Goal: Information Seeking & Learning: Learn about a topic

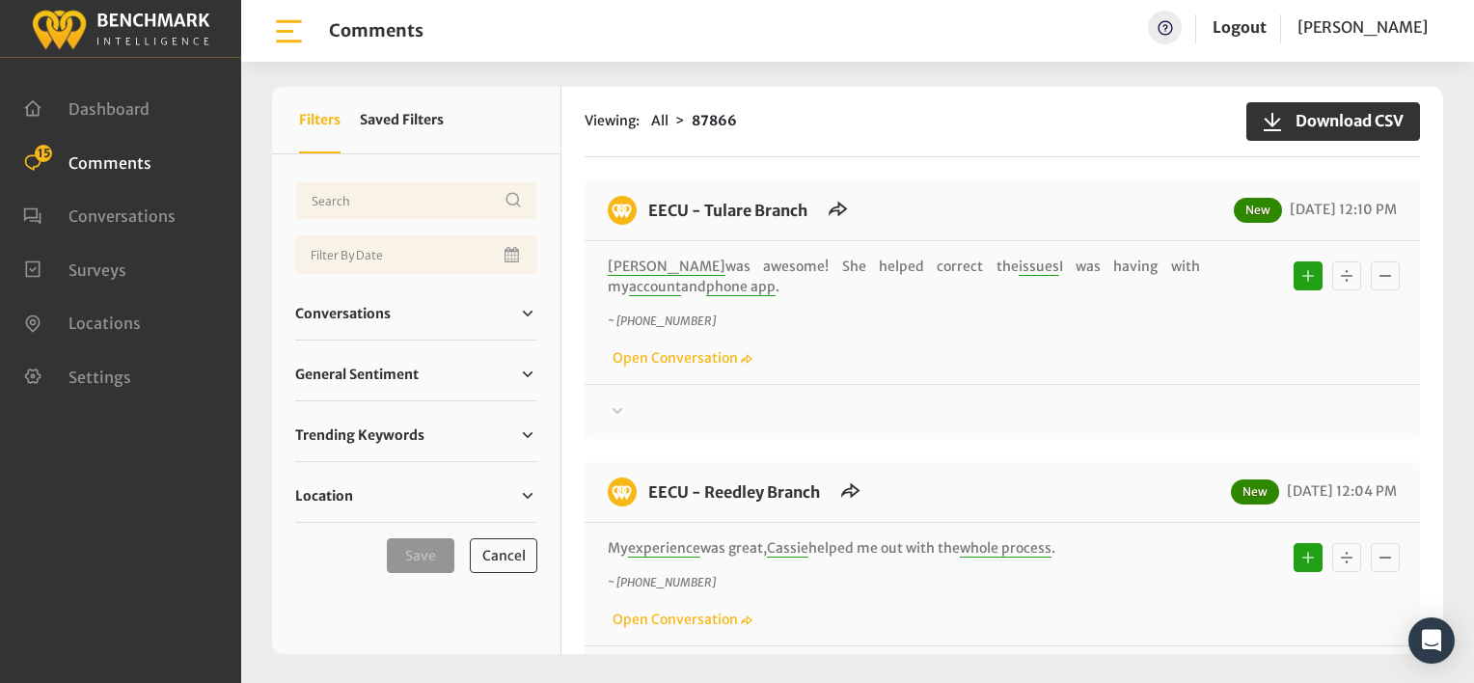
drag, startPoint x: 886, startPoint y: 159, endPoint x: 876, endPoint y: 153, distance: 11.3
click at [883, 158] on div "Viewing: All 87866 Download CSV EECU - Tulare Branch New 08/28/2025 12:10 PM Ch…" at bounding box center [1002, 370] width 882 height 567
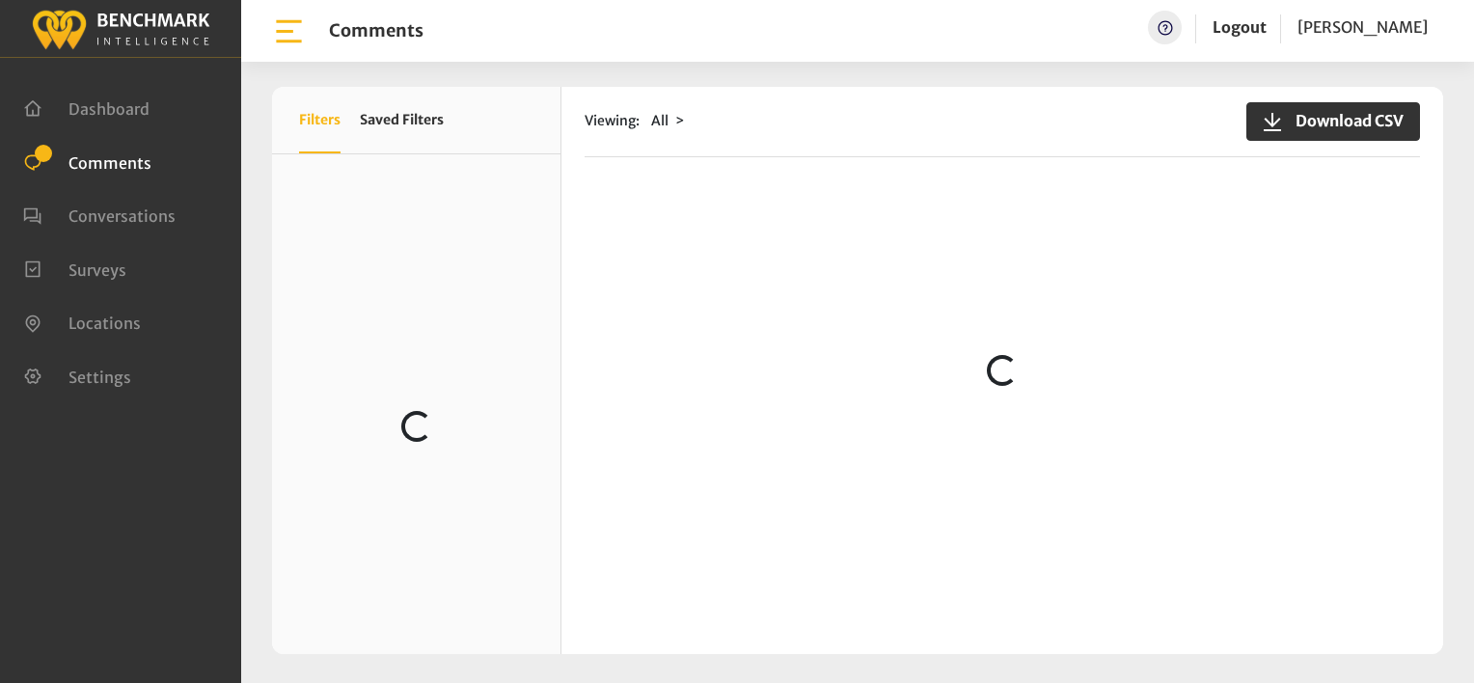
scroll to position [4341, 0]
click at [973, 139] on div "Viewing: All Download CSV" at bounding box center [1002, 122] width 835 height 70
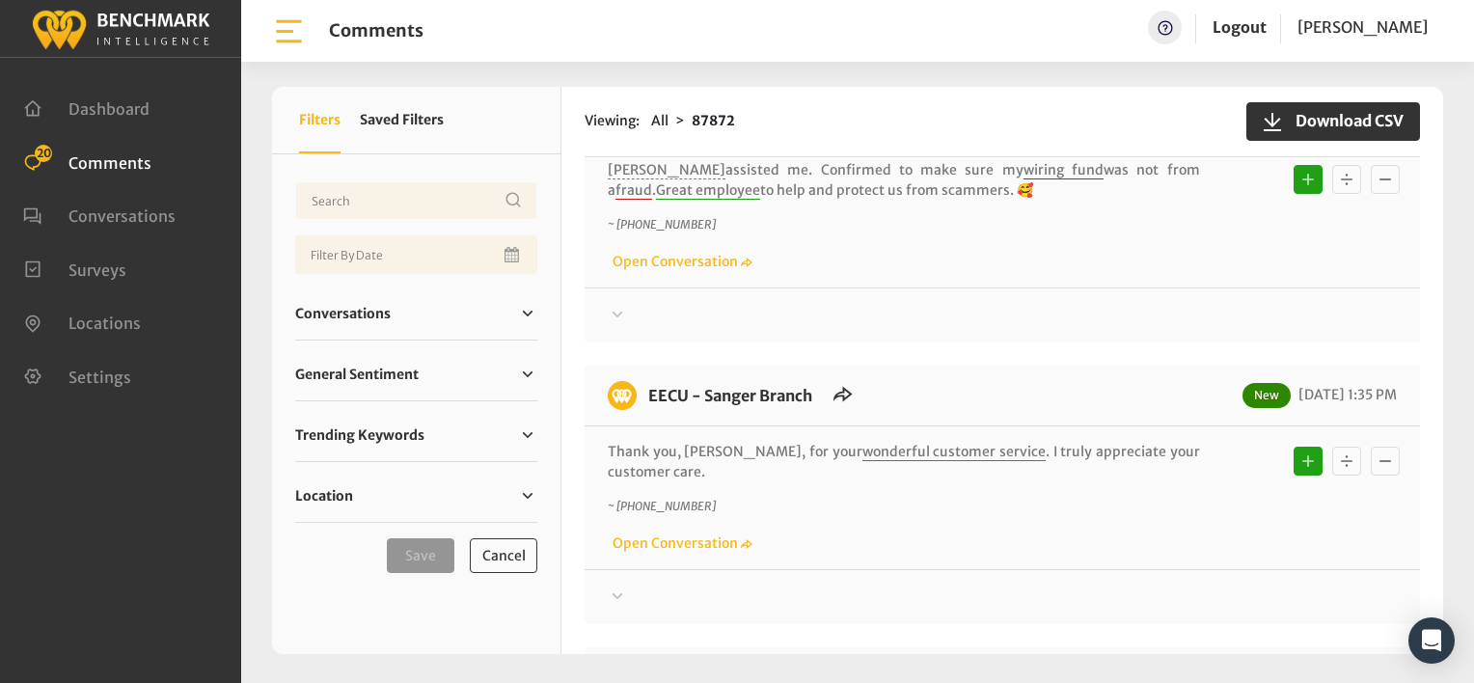
scroll to position [96, 0]
click at [896, 301] on div "Thanks! We appreciate your feedback about EECU. If at any time you wish to end …" at bounding box center [1002, 307] width 835 height 40
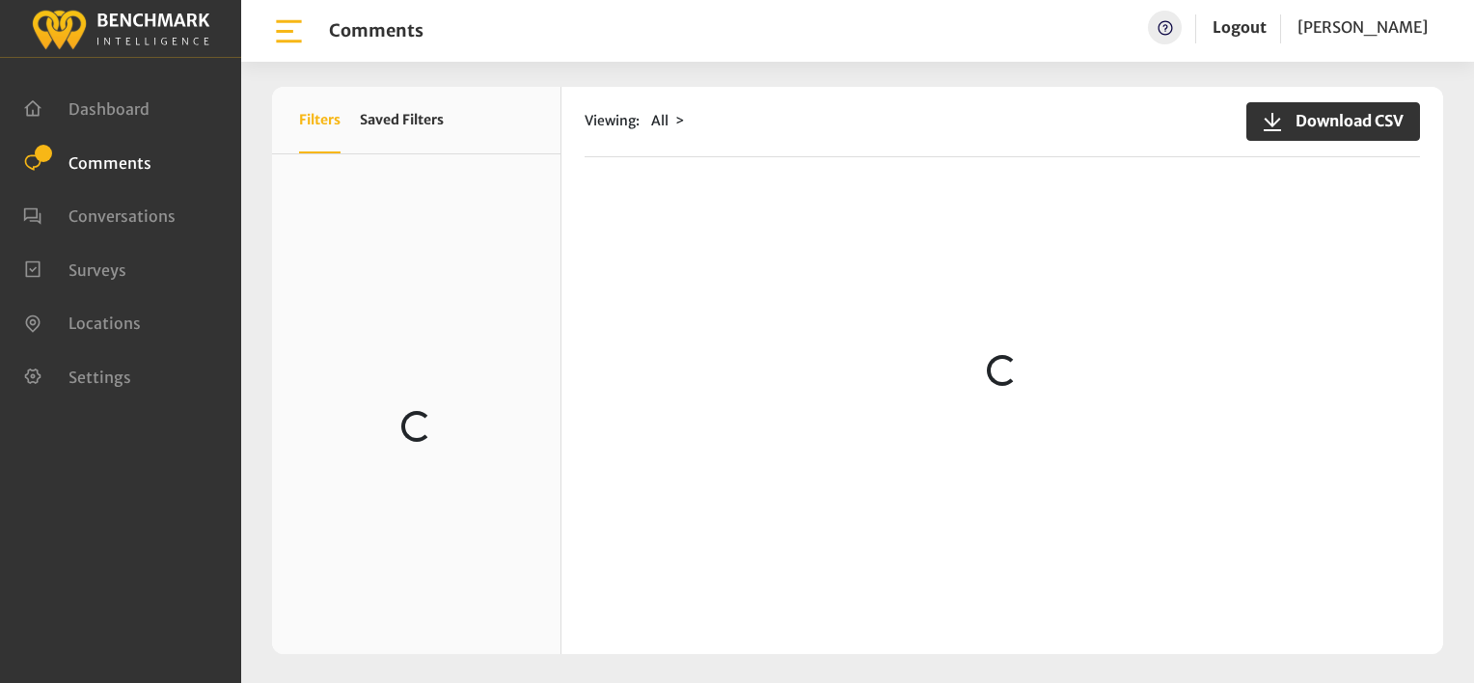
drag, startPoint x: 852, startPoint y: 145, endPoint x: 838, endPoint y: 135, distance: 16.6
click at [845, 139] on div "Viewing: All Download CSV" at bounding box center [1002, 122] width 835 height 70
